Goal: Task Accomplishment & Management: Use online tool/utility

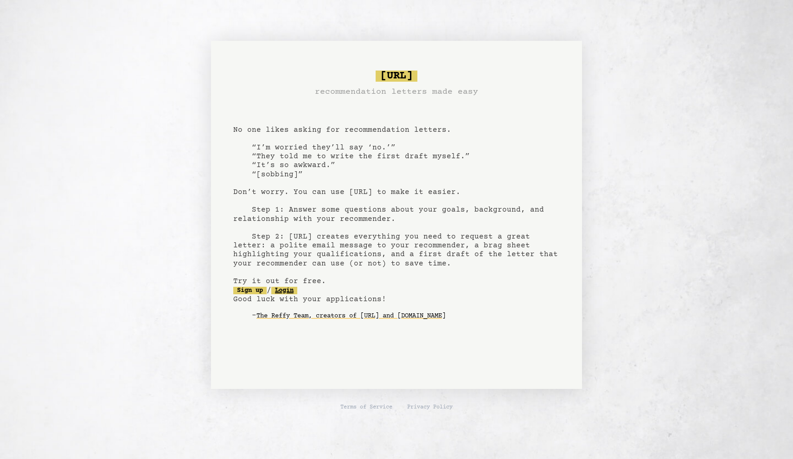
click at [297, 290] on link "Login" at bounding box center [284, 290] width 26 height 7
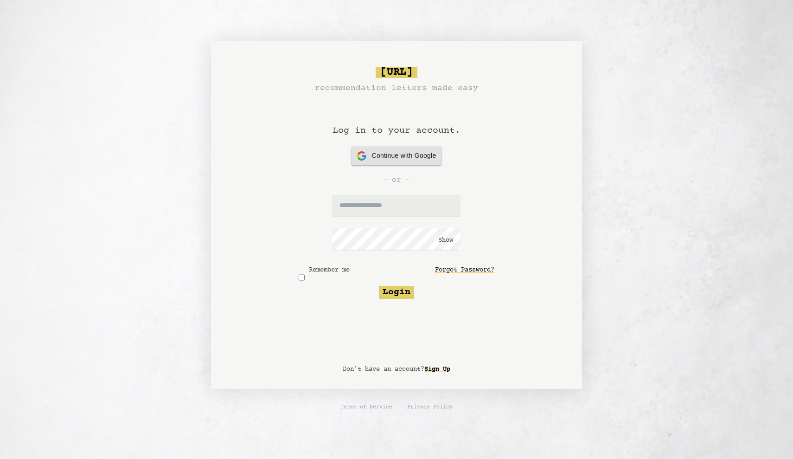
click at [407, 151] on span "Continue with Google" at bounding box center [404, 156] width 64 height 10
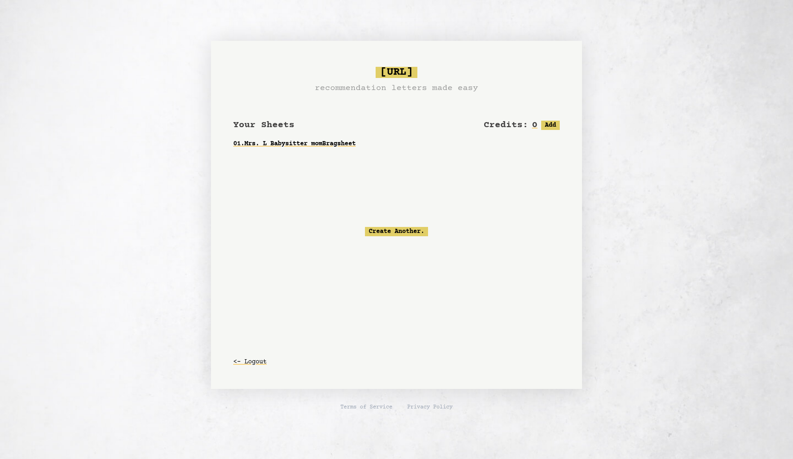
click at [382, 130] on div "Your Sheets Credits: 0 Free: 0, Paid: 0 Add" at bounding box center [396, 120] width 327 height 22
click at [357, 137] on link "01 . Mrs. L Babysitter mom Bragsheet" at bounding box center [396, 143] width 327 height 17
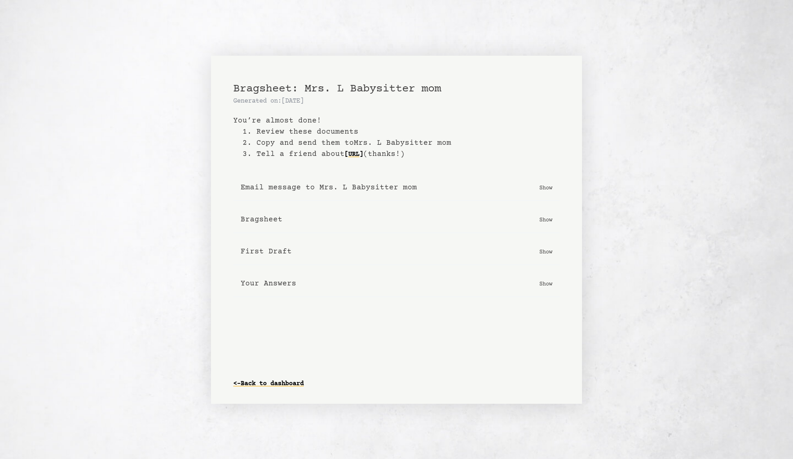
click at [536, 190] on button "Email message to Mrs. L Babysitter mom Show" at bounding box center [396, 187] width 327 height 26
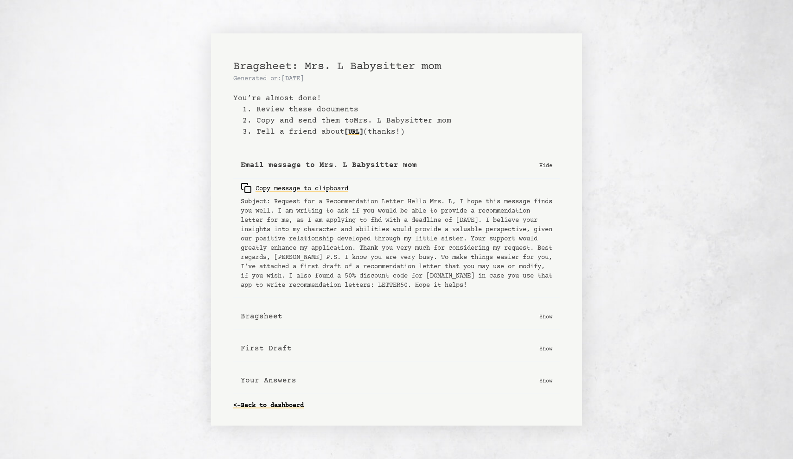
click at [541, 311] on button "Bragsheet Show" at bounding box center [396, 316] width 327 height 26
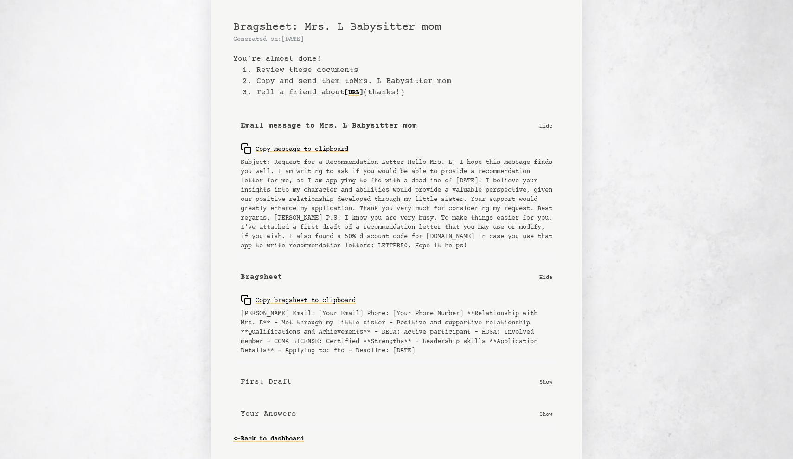
scroll to position [15, 0]
click at [538, 367] on div "Email message to Mrs. L Babysitter mom Hide Copy message to clipboard Subject: …" at bounding box center [396, 265] width 327 height 335
click at [541, 375] on button "First Draft Show" at bounding box center [396, 382] width 327 height 26
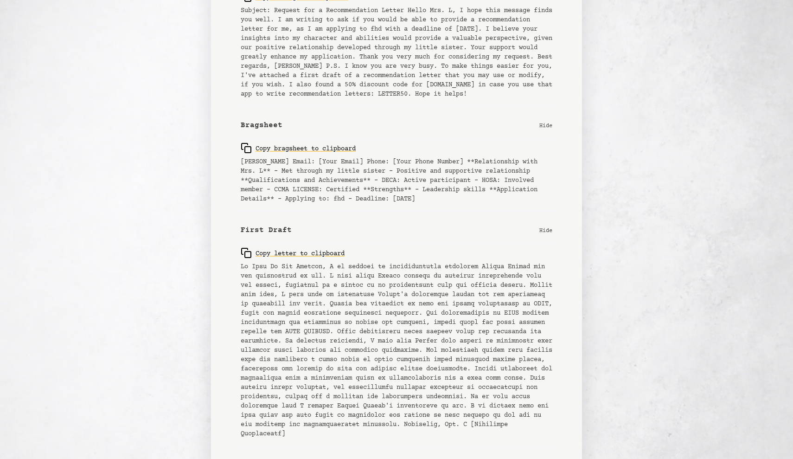
scroll to position [224, 0]
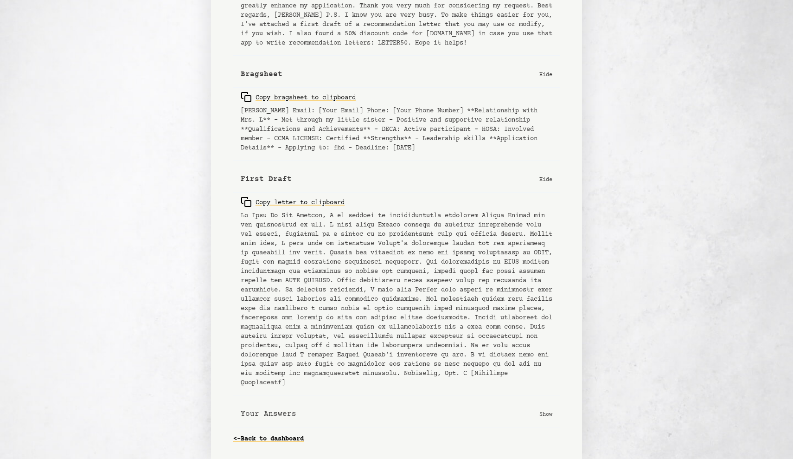
click at [544, 418] on p "Show" at bounding box center [545, 413] width 13 height 9
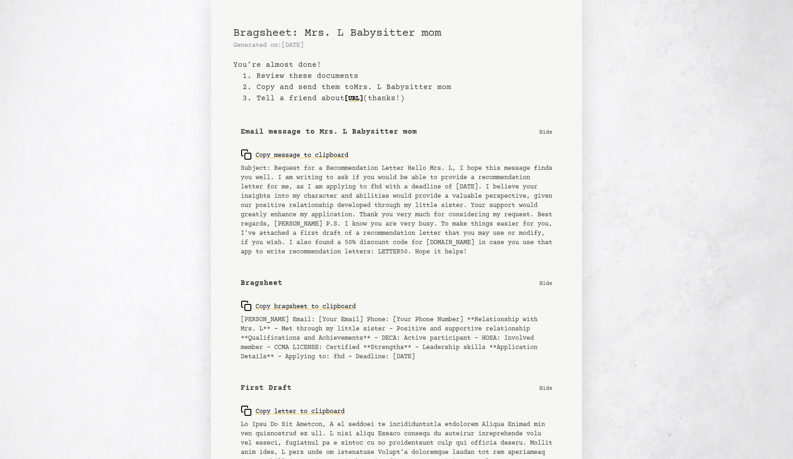
scroll to position [0, 0]
